Goal: Task Accomplishment & Management: Complete application form

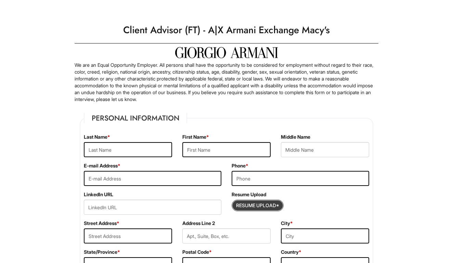
click at [255, 205] on input "Resume Upload*" at bounding box center [257, 205] width 51 height 11
type input "C:\fakepath\[PERSON_NAME] Resume 2025.pdf"
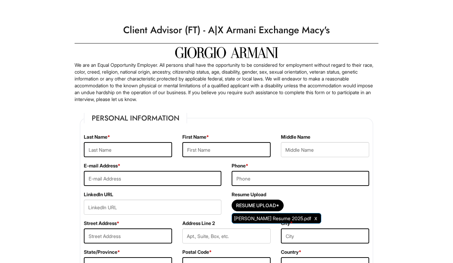
click at [135, 116] on legend "Personal Information" at bounding box center [135, 118] width 103 height 10
type input "[PERSON_NAME]"
type input "Ya'[PERSON_NAME]"
type input "[EMAIL_ADDRESS][DOMAIN_NAME]"
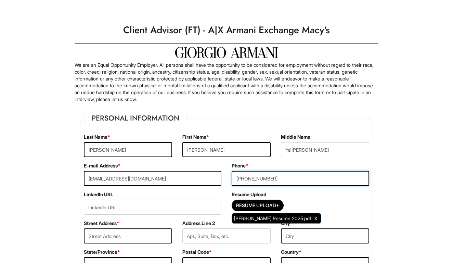
type input "[PHONE_NUMBER]"
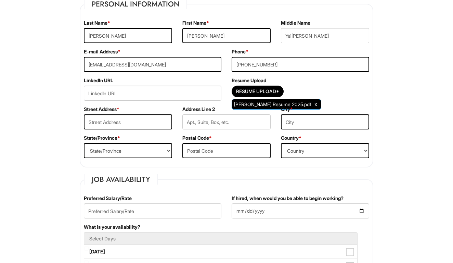
scroll to position [118, 0]
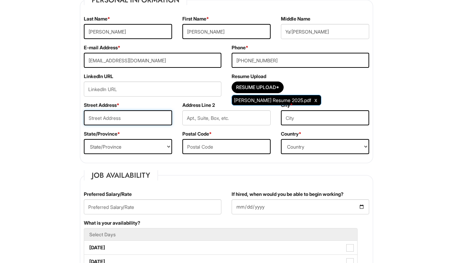
click at [139, 115] on input "text" at bounding box center [128, 117] width 88 height 15
type input "[STREET_ADDRESS][PERSON_NAME]"
type input "J"
click at [314, 115] on input "text" at bounding box center [325, 117] width 88 height 15
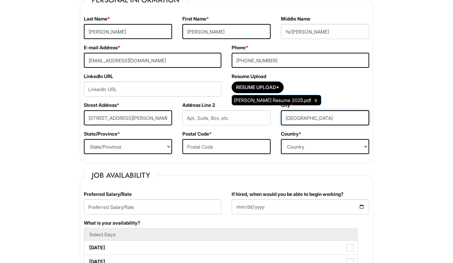
type input "[GEOGRAPHIC_DATA]"
select select "FL"
type input "32809"
select select "[GEOGRAPHIC_DATA]"
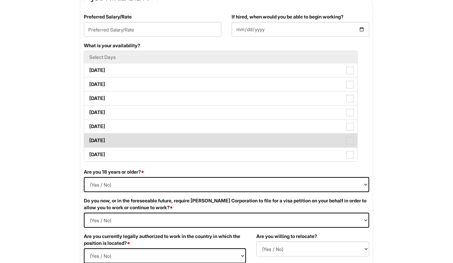
scroll to position [297, 0]
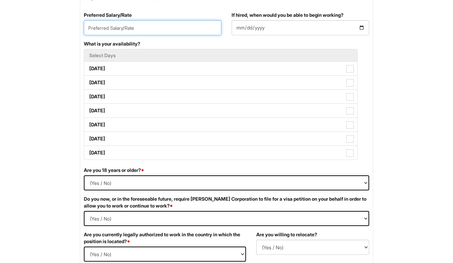
click at [102, 32] on input "text" at bounding box center [152, 27] width 137 height 15
type input "$20"
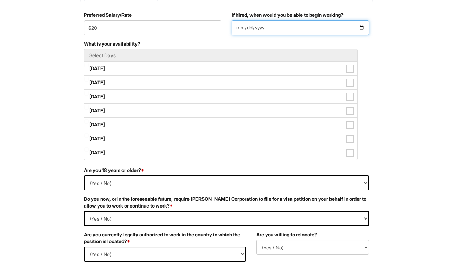
click at [241, 30] on input "If hired, when would you be able to begin working?" at bounding box center [300, 27] width 137 height 15
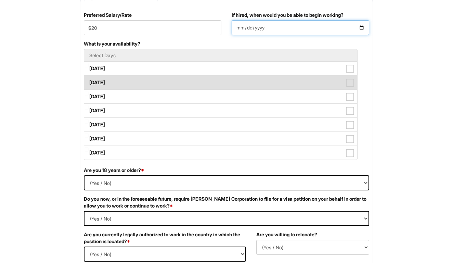
type input "[DATE]"
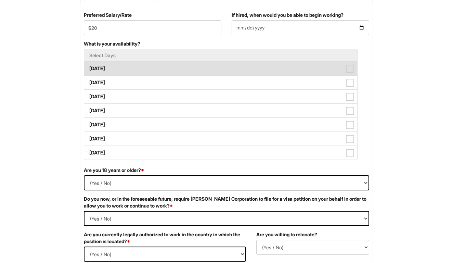
click at [166, 67] on label "[DATE]" at bounding box center [220, 69] width 273 height 14
click at [89, 67] on Available_Monday "[DATE]" at bounding box center [86, 65] width 4 height 4
checkbox Available_Monday "true"
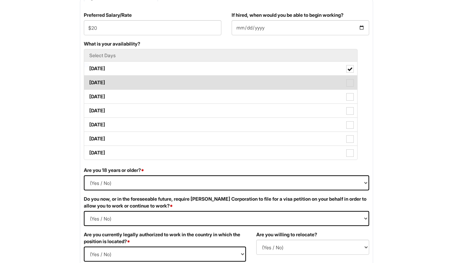
click at [160, 89] on label "[DATE]" at bounding box center [220, 83] width 273 height 14
click at [89, 81] on Available_Tuesday "[DATE]" at bounding box center [86, 79] width 4 height 4
click at [160, 89] on label "[DATE]" at bounding box center [220, 83] width 273 height 14
click at [89, 81] on Available_Tuesday "[DATE]" at bounding box center [86, 79] width 4 height 4
click at [160, 89] on label "[DATE]" at bounding box center [220, 83] width 273 height 14
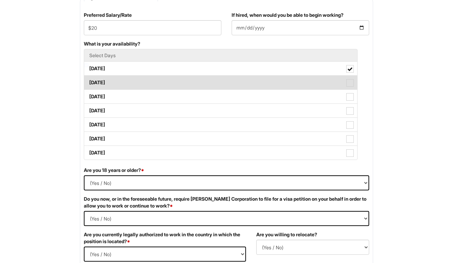
click at [89, 81] on Available_Tuesday "[DATE]" at bounding box center [86, 79] width 4 height 4
checkbox Available_Tuesday "true"
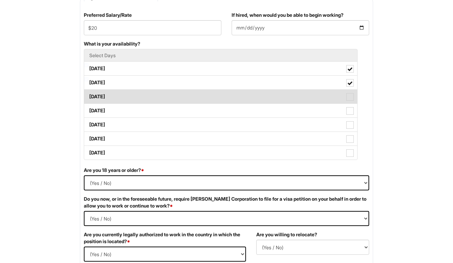
click at [160, 102] on label "[DATE]" at bounding box center [220, 97] width 273 height 14
click at [89, 95] on Available_Wednesday "[DATE]" at bounding box center [86, 93] width 4 height 4
checkbox Available_Wednesday "true"
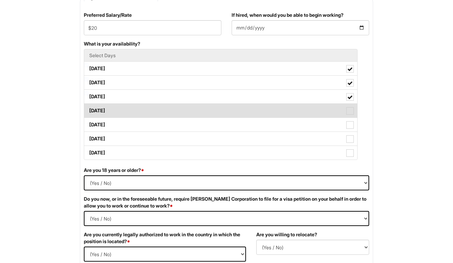
click at [159, 116] on label "[DATE]" at bounding box center [220, 111] width 273 height 14
click at [89, 109] on Available_Thursday "[DATE]" at bounding box center [86, 107] width 4 height 4
checkbox Available_Thursday "true"
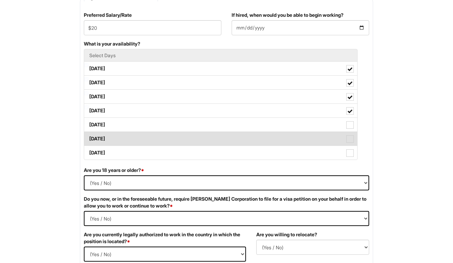
click at [159, 132] on label "[DATE]" at bounding box center [220, 139] width 273 height 14
click at [89, 133] on Available_Saturday "[DATE]" at bounding box center [86, 135] width 4 height 4
checkbox Available_Saturday "true"
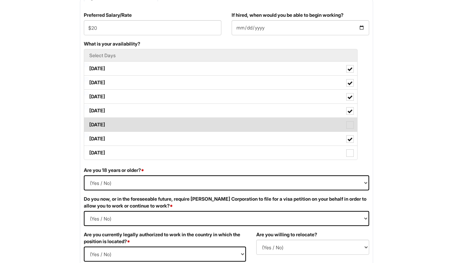
click at [164, 120] on label "[DATE]" at bounding box center [220, 125] width 273 height 14
click at [89, 120] on Available_Friday "[DATE]" at bounding box center [86, 121] width 4 height 4
checkbox Available_Friday "true"
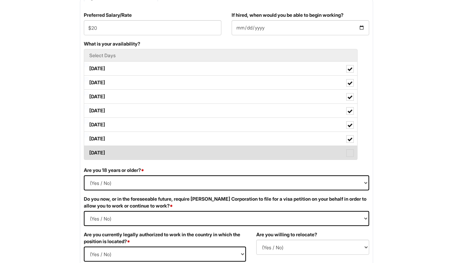
click at [156, 157] on label "[DATE]" at bounding box center [220, 153] width 273 height 14
click at [89, 151] on Available_Sunday "[DATE]" at bounding box center [86, 149] width 4 height 4
checkbox Available_Sunday "true"
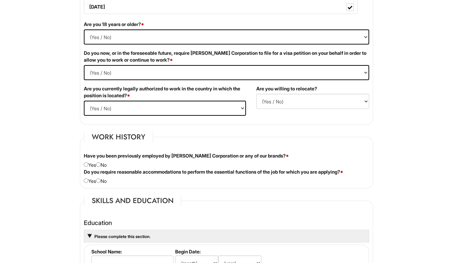
scroll to position [448, 0]
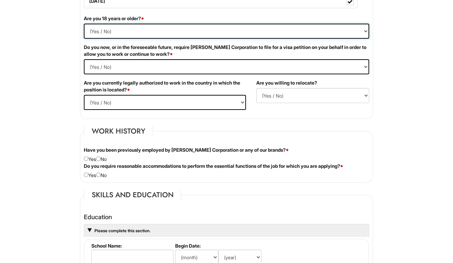
select select "Yes"
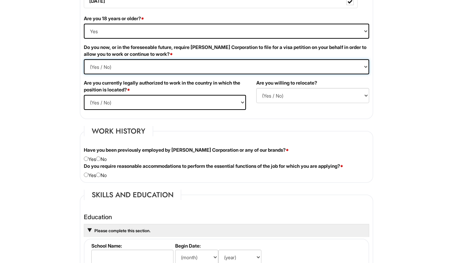
select Required "No"
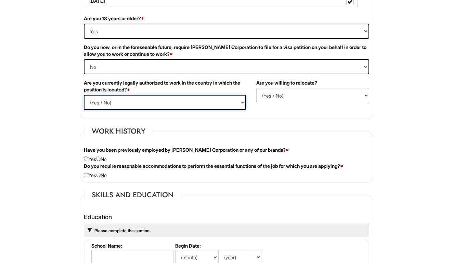
select select "Yes"
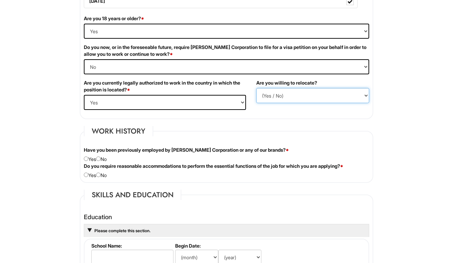
select select "Y"
click at [59, 76] on html "Please Complete This Form 1 2 3 Client Advisor (FT) - A|X Armani Exchange Macy'…" at bounding box center [226, 220] width 453 height 1336
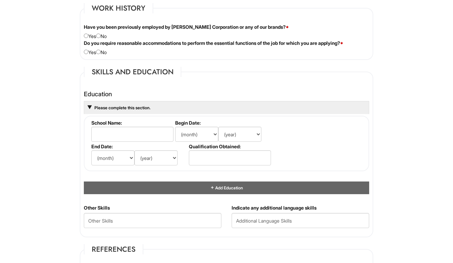
scroll to position [572, 0]
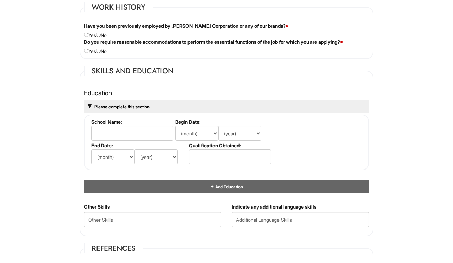
click at [101, 32] on div "Have you been previously employed by [PERSON_NAME] Corporation or any of our br…" at bounding box center [226, 31] width 295 height 16
click at [101, 35] on input "radio" at bounding box center [98, 34] width 4 height 4
radio input "true"
click at [101, 52] on input "radio" at bounding box center [98, 51] width 4 height 4
radio input "true"
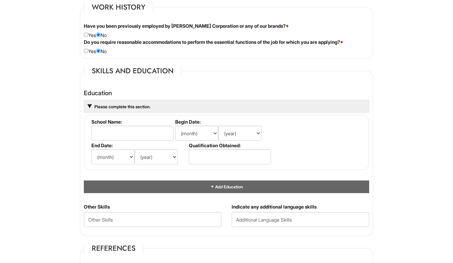
click at [87, 51] on input "radio" at bounding box center [86, 51] width 4 height 4
radio input "true"
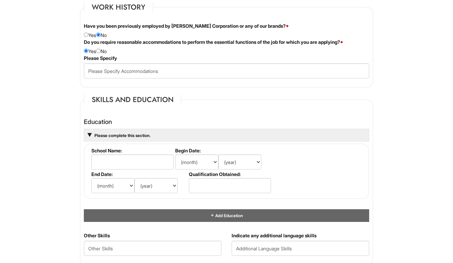
click at [74, 55] on div "1 2 3 Client Advisor (FT) - A|X Armani Exchange Macy's PLEASE COMPLETE ALL REQU…" at bounding box center [226, 112] width 317 height 1334
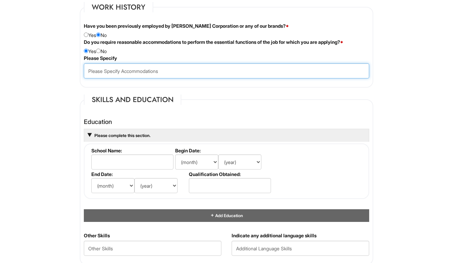
click at [98, 63] on input "text" at bounding box center [226, 70] width 285 height 15
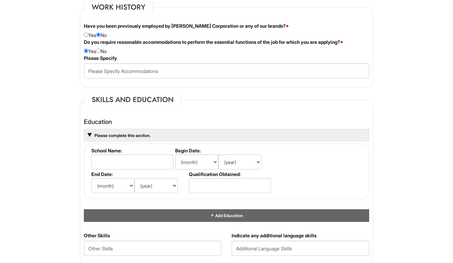
click at [101, 51] on input "radio" at bounding box center [98, 51] width 4 height 4
radio input "true"
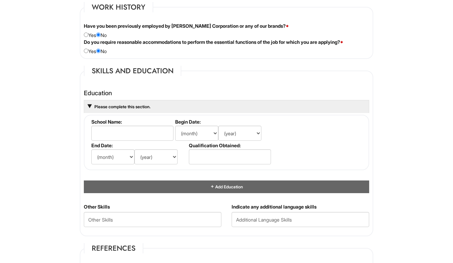
click at [78, 53] on div "Personal Information Last Name * [PERSON_NAME] First Name * [PERSON_NAME] Middl…" at bounding box center [227, 115] width 304 height 1162
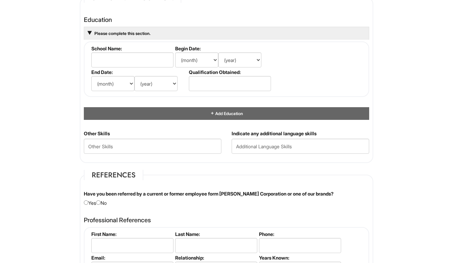
scroll to position [651, 0]
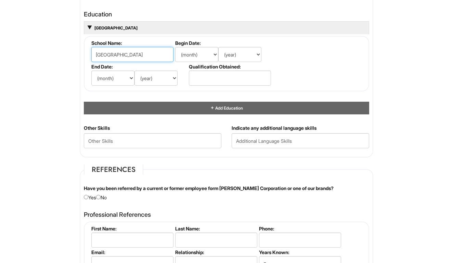
type input "[GEOGRAPHIC_DATA]"
select select "8"
select select "2017"
select select "5"
select select "2021"
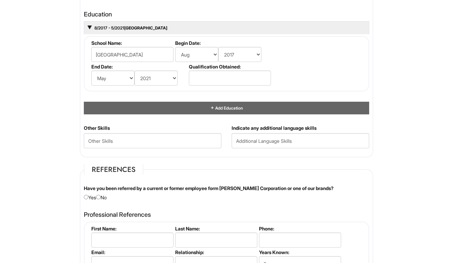
click at [64, 102] on html "Please Complete This Form 1 2 3 Client Advisor (FT) - A|X Armani Exchange Macy'…" at bounding box center [226, 17] width 453 height 1336
click at [18, 76] on html "Please Complete This Form 1 2 3 Client Advisor (FT) - A|X Armani Exchange Macy'…" at bounding box center [226, 17] width 453 height 1336
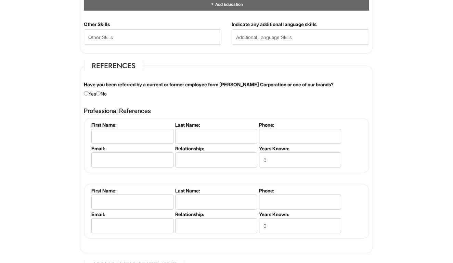
scroll to position [760, 0]
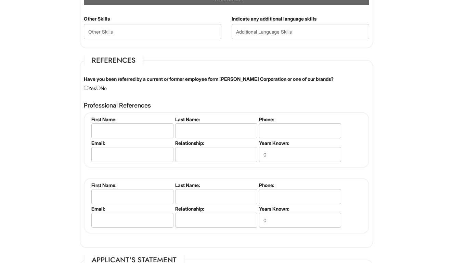
click at [103, 87] on div "Have you been referred by a current or former employee form [PERSON_NAME] Corpo…" at bounding box center [226, 84] width 295 height 16
click at [101, 85] on input "radio" at bounding box center [98, 87] width 4 height 4
radio input "true"
type input "son"
type input "[PERSON_NAME]"
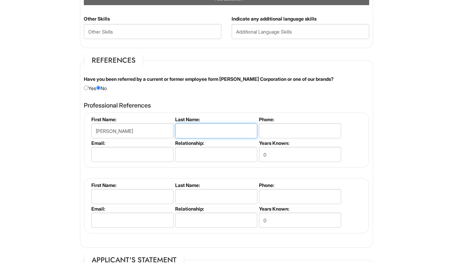
type input "Administrator"
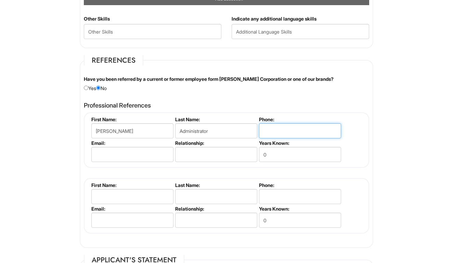
type input "4075589088"
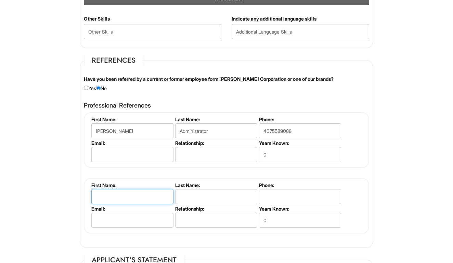
type input "[PERSON_NAME]"
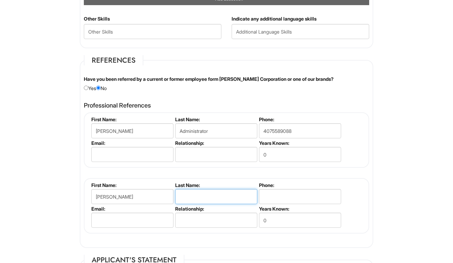
type input "Administrator"
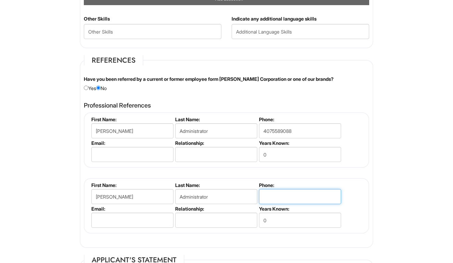
type input "4075589088"
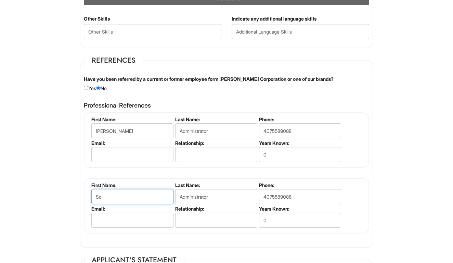
type input "S"
click at [225, 189] on input "Administrator" at bounding box center [216, 196] width 82 height 15
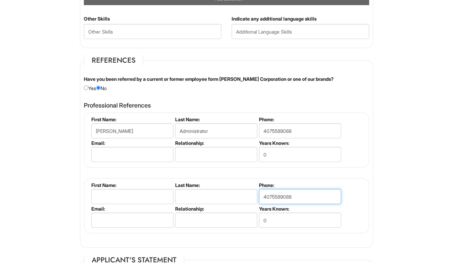
click at [301, 194] on input "4075589088" at bounding box center [300, 196] width 82 height 15
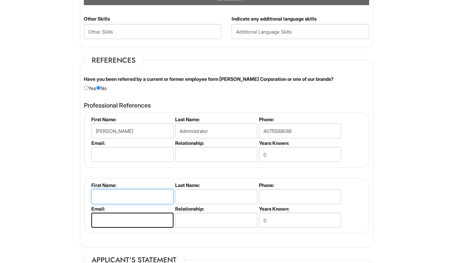
click at [142, 200] on input "text" at bounding box center [132, 196] width 82 height 15
click at [199, 147] on input "text" at bounding box center [216, 154] width 82 height 15
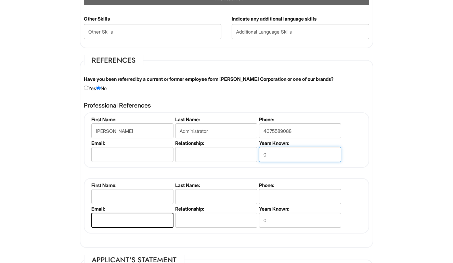
click at [278, 147] on input "0" at bounding box center [300, 154] width 82 height 15
type input "1"
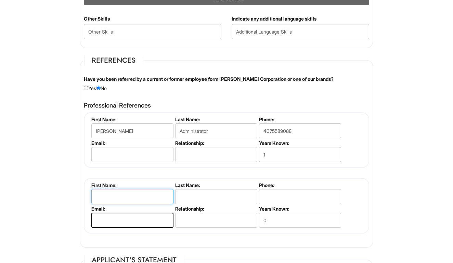
click at [151, 190] on input "text" at bounding box center [132, 196] width 82 height 15
type input "[PERSON_NAME]"
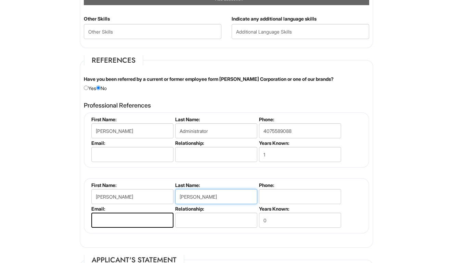
type input "[PERSON_NAME]"
click at [288, 190] on input "tel" at bounding box center [300, 196] width 82 height 15
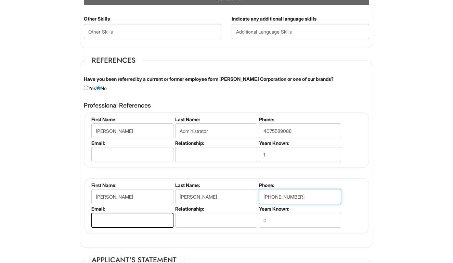
type input "[PHONE_NUMBER]"
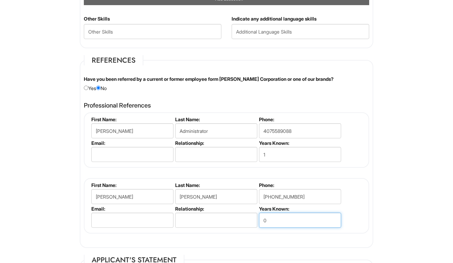
click at [274, 212] on input "0" at bounding box center [300, 219] width 82 height 15
click at [275, 213] on input "0" at bounding box center [300, 219] width 82 height 15
click at [259, 238] on div "Professional References [PERSON_NAME] Administrator First Name: [PERSON_NAME] L…" at bounding box center [226, 170] width 295 height 145
click at [270, 222] on input "0" at bounding box center [300, 219] width 82 height 15
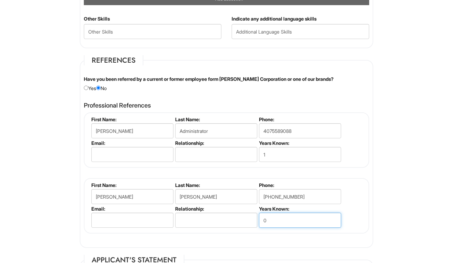
click at [270, 222] on input "0" at bounding box center [300, 219] width 82 height 15
type input "2"
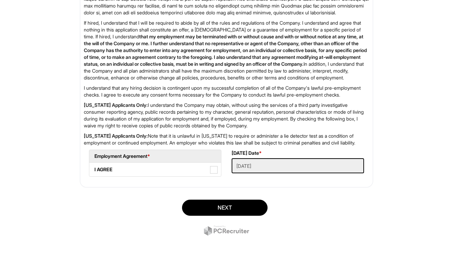
scroll to position [1098, 0]
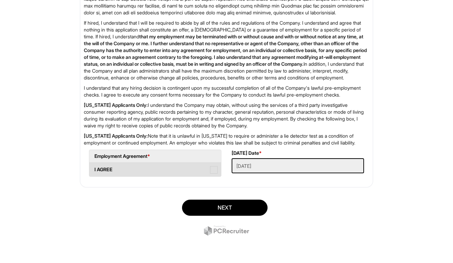
click at [214, 167] on span at bounding box center [214, 170] width 8 height 8
click at [94, 167] on AGREE "I AGREE" at bounding box center [91, 166] width 4 height 4
checkbox AGREE "true"
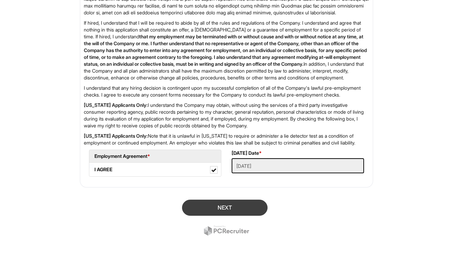
click at [229, 208] on button "Next" at bounding box center [224, 207] width 85 height 16
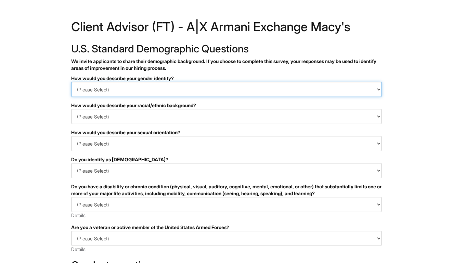
select select "Man"
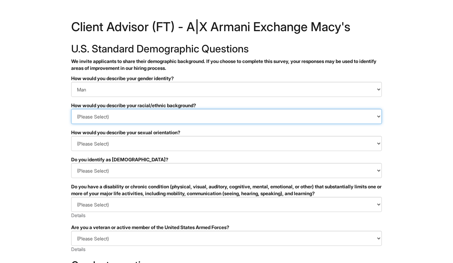
select select "Black or of African descent"
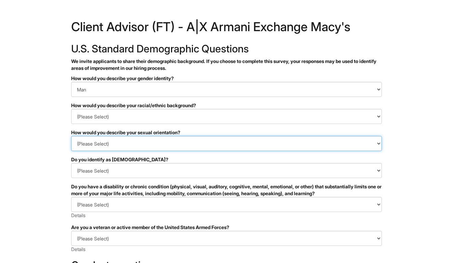
select select "I prefer to self-describe"
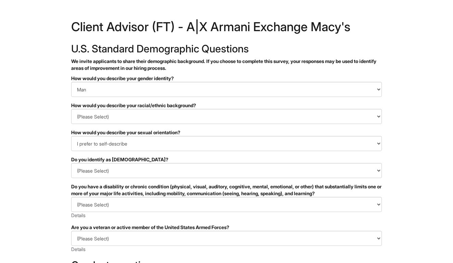
click at [63, 136] on html "&nbsp; ✔ 2 3 Client Advisor (FT) - A|X Armani Exchange Macy's U.S. Standard Dem…" at bounding box center [226, 192] width 453 height 385
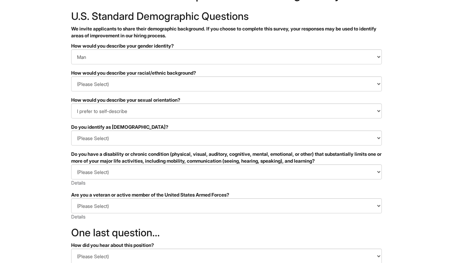
scroll to position [34, 0]
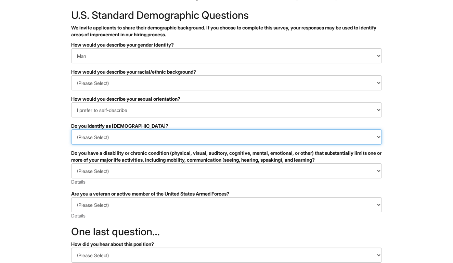
select select "No"
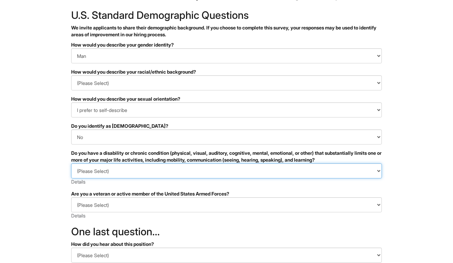
select select "NO, I DON'T HAVE A DISABILITY"
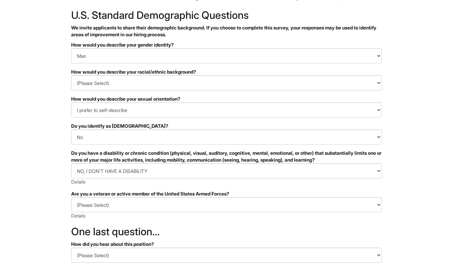
click at [64, 169] on html "&nbsp; ✔ 2 3 Client Advisor (FT) - A|X Armani Exchange Macy's U.S. Standard Dem…" at bounding box center [226, 158] width 453 height 385
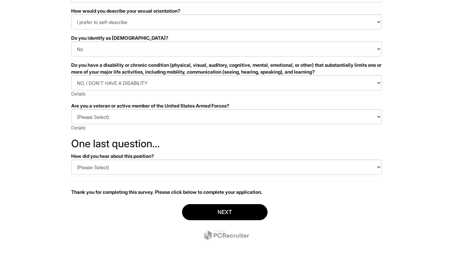
scroll to position [126, 0]
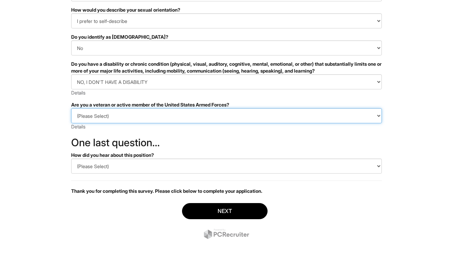
select select "I AM NOT A PROTECTED VETERAN"
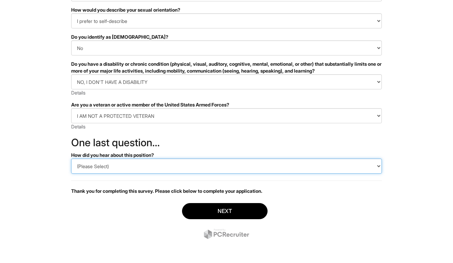
select select "Indeed"
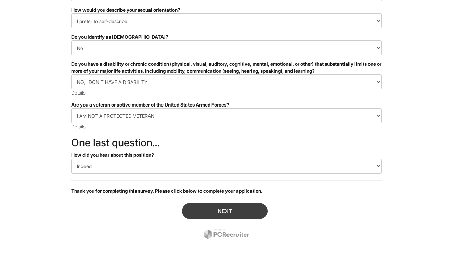
click at [194, 204] on button "Next" at bounding box center [224, 211] width 85 height 16
